Goal: Information Seeking & Learning: Learn about a topic

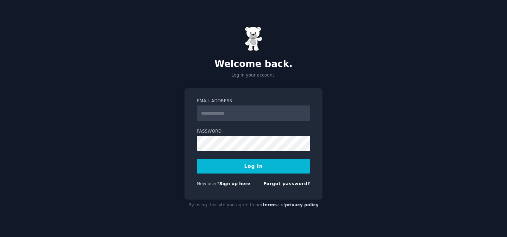
click at [249, 122] on form "Email Address Password Log In New user? Sign up here Forgot password?" at bounding box center [253, 144] width 113 height 92
click at [241, 114] on input "Email Address" at bounding box center [253, 112] width 113 height 15
type input "**********"
click at [256, 164] on button "Log In" at bounding box center [253, 165] width 113 height 15
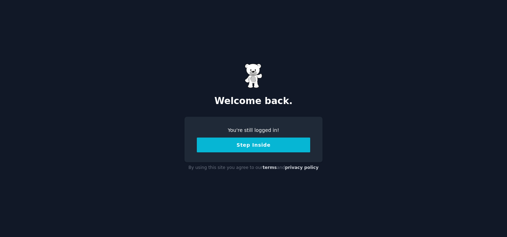
click at [261, 148] on button "Step Inside" at bounding box center [253, 144] width 113 height 15
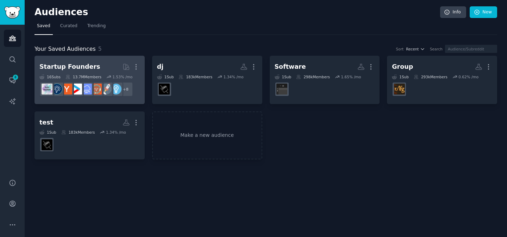
click at [105, 62] on h2 "Startup Founders More" at bounding box center [89, 67] width 100 height 12
